Goal: Information Seeking & Learning: Learn about a topic

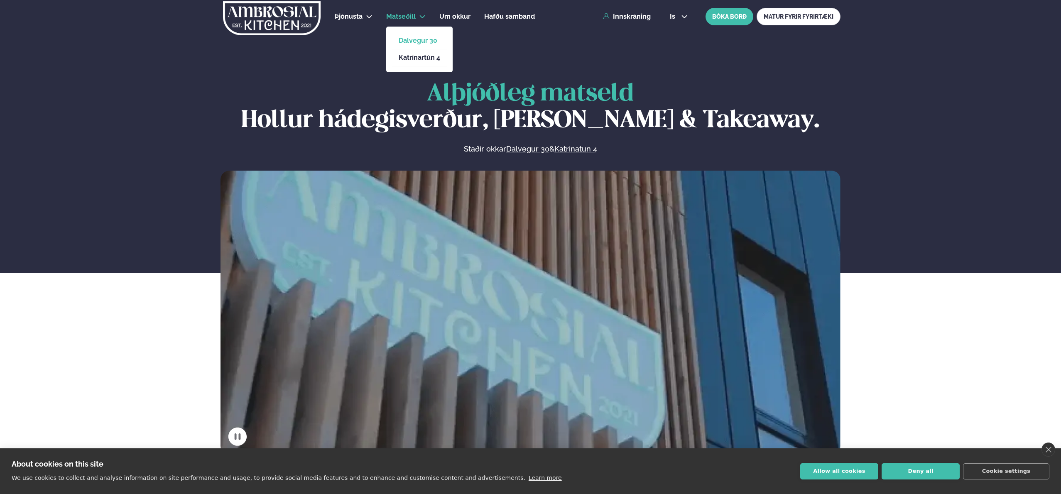
click at [418, 39] on link "Dalvegur 30" at bounding box center [420, 40] width 42 height 7
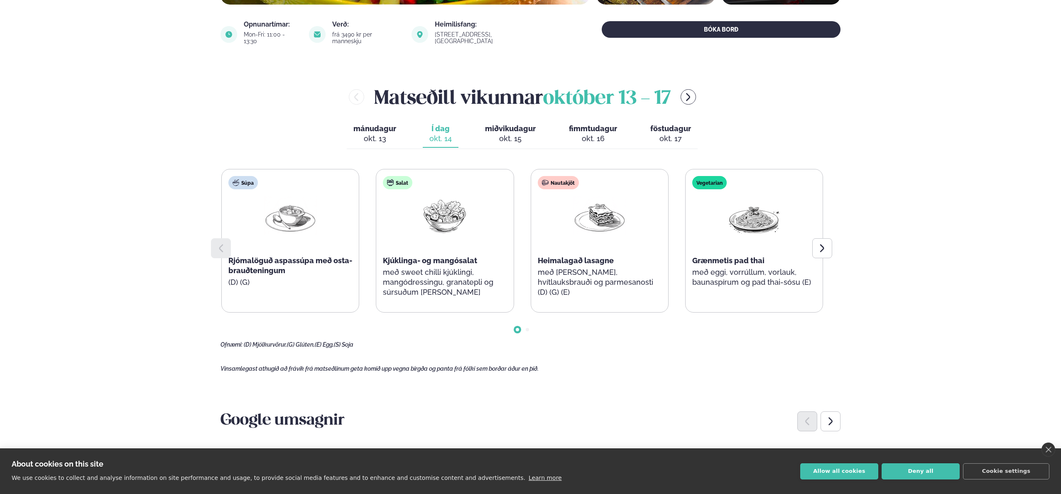
scroll to position [297, 0]
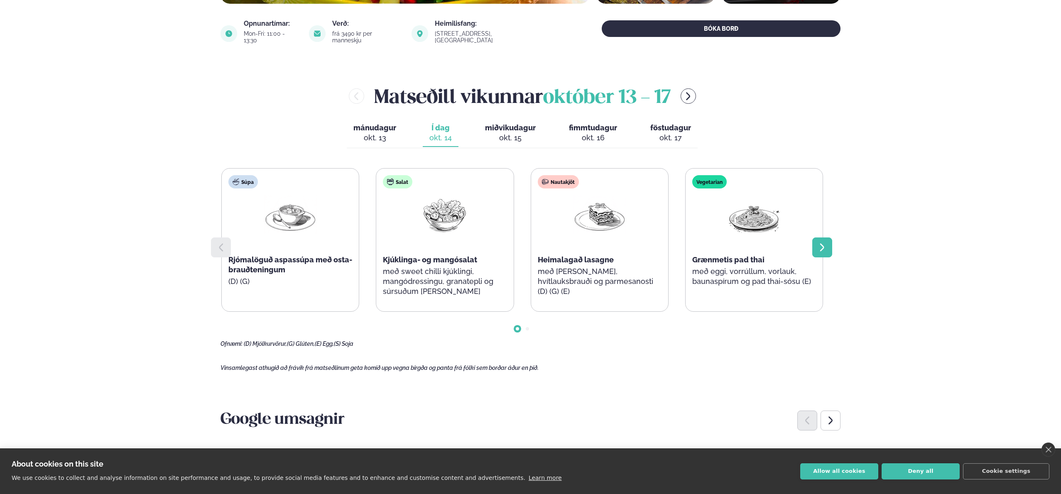
click at [825, 245] on icon at bounding box center [822, 248] width 10 height 10
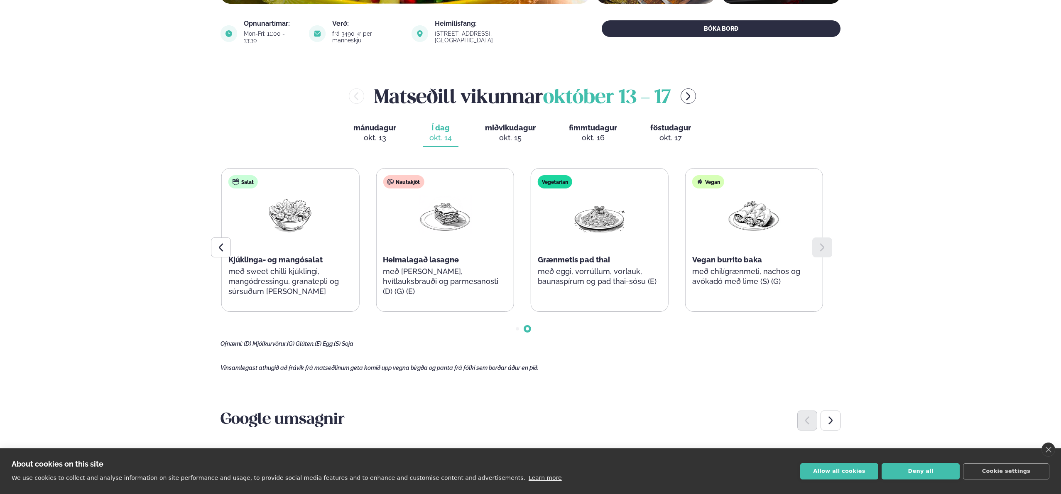
click at [823, 244] on icon at bounding box center [822, 248] width 4 height 8
click at [507, 123] on span "miðvikudagur" at bounding box center [510, 127] width 51 height 9
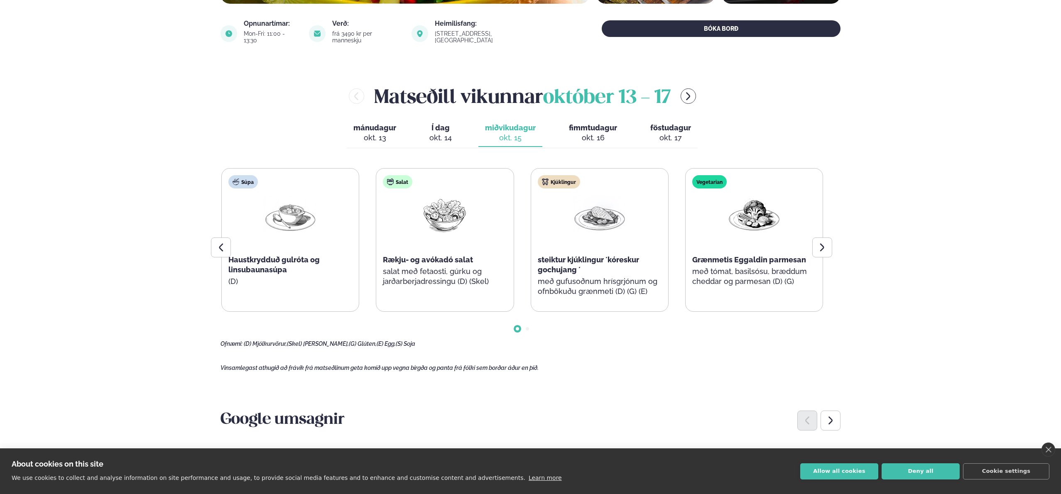
click at [591, 125] on button "fimmtudagur fim. [DATE]" at bounding box center [592, 133] width 61 height 27
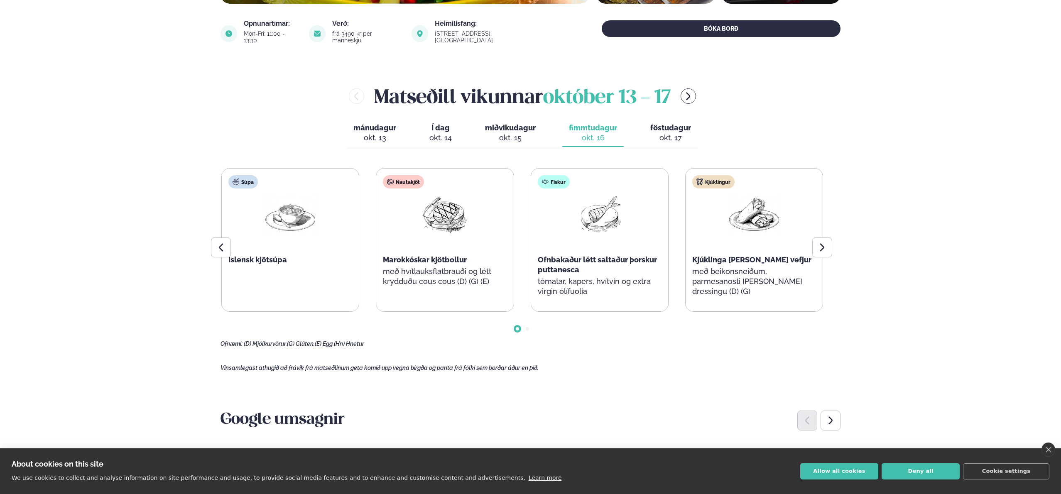
click at [679, 124] on span "föstudagur" at bounding box center [670, 127] width 41 height 9
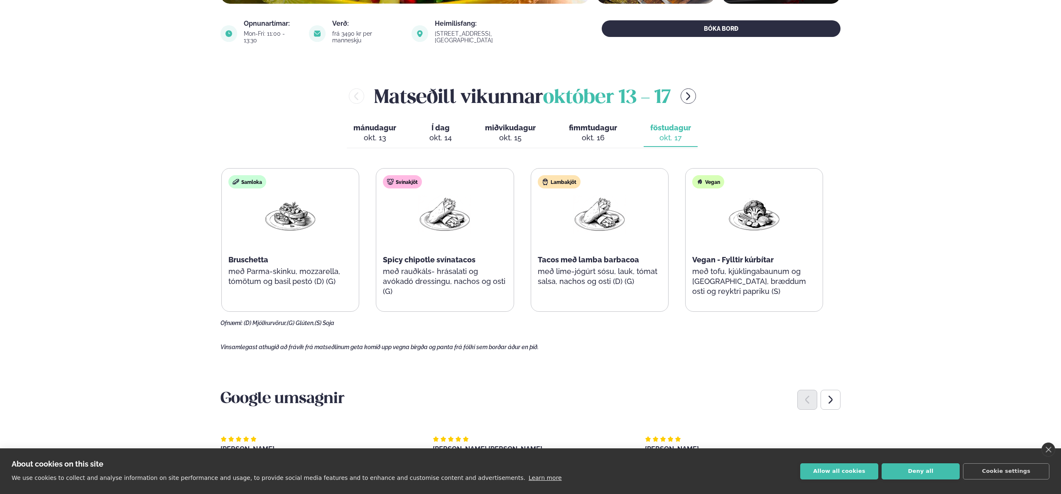
click at [508, 133] on div "okt. 15" at bounding box center [510, 138] width 51 height 10
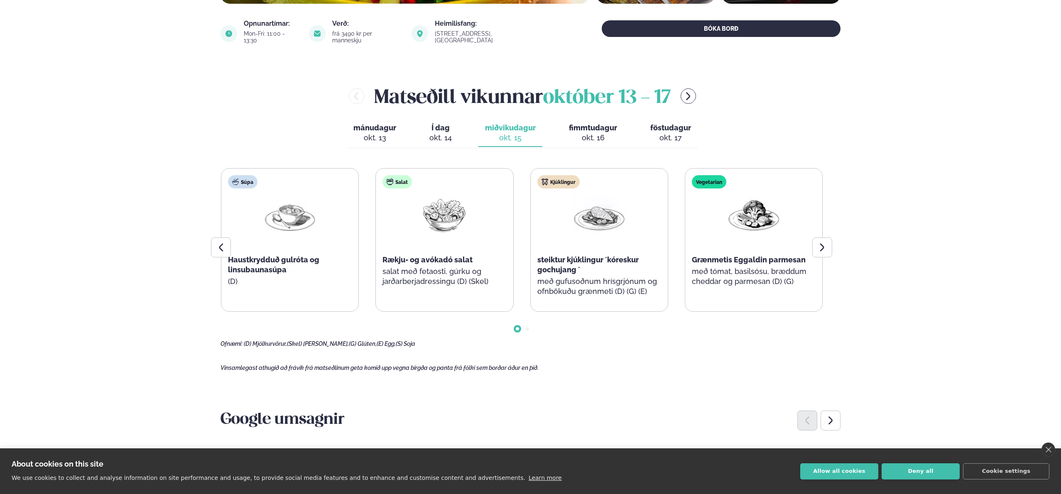
click at [231, 240] on div "Súpa Haustkrydduð gulróta og linsubaunasúpa (D)" at bounding box center [289, 235] width 137 height 133
drag, startPoint x: 817, startPoint y: 238, endPoint x: 825, endPoint y: 238, distance: 7.5
click at [817, 243] on icon at bounding box center [822, 248] width 10 height 10
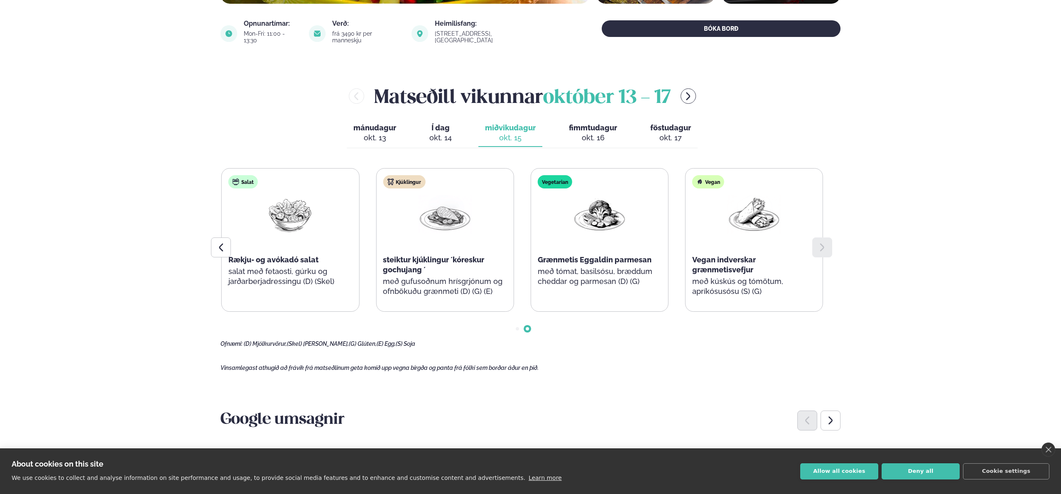
click at [826, 243] on icon at bounding box center [822, 248] width 10 height 10
click at [674, 125] on button "föstudagur fös. [DATE]" at bounding box center [671, 133] width 54 height 27
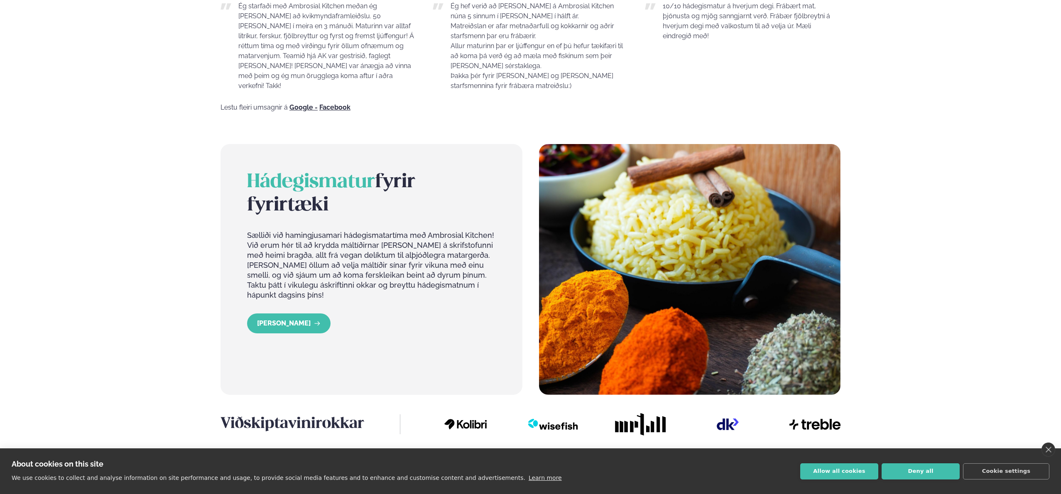
scroll to position [754, 0]
